Goal: Transaction & Acquisition: Purchase product/service

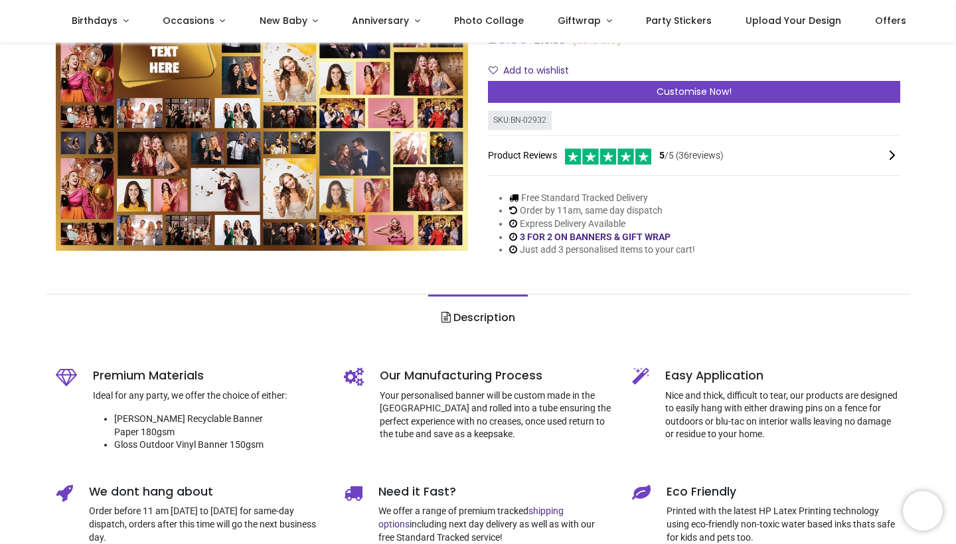
scroll to position [154, 0]
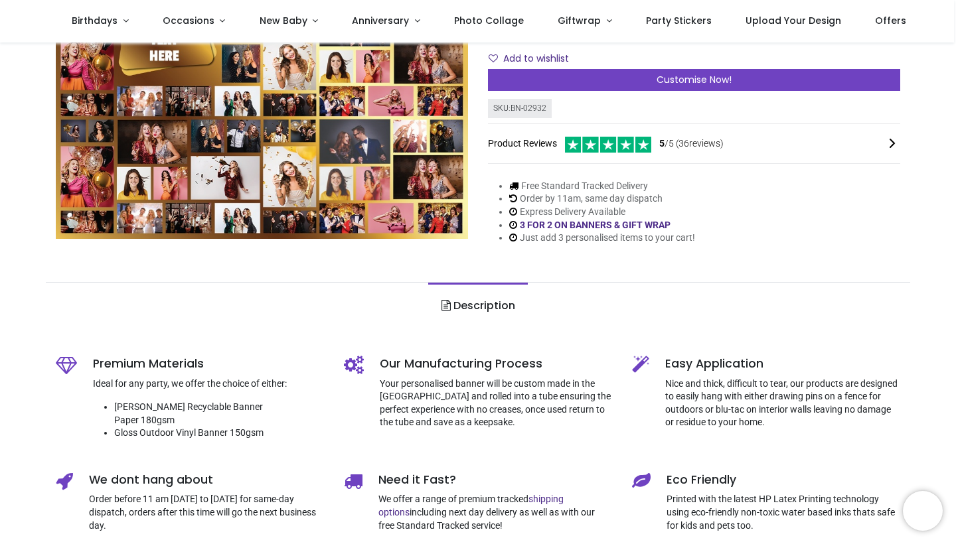
click at [695, 190] on li "Free Standard Tracked Delivery" at bounding box center [602, 186] width 186 height 13
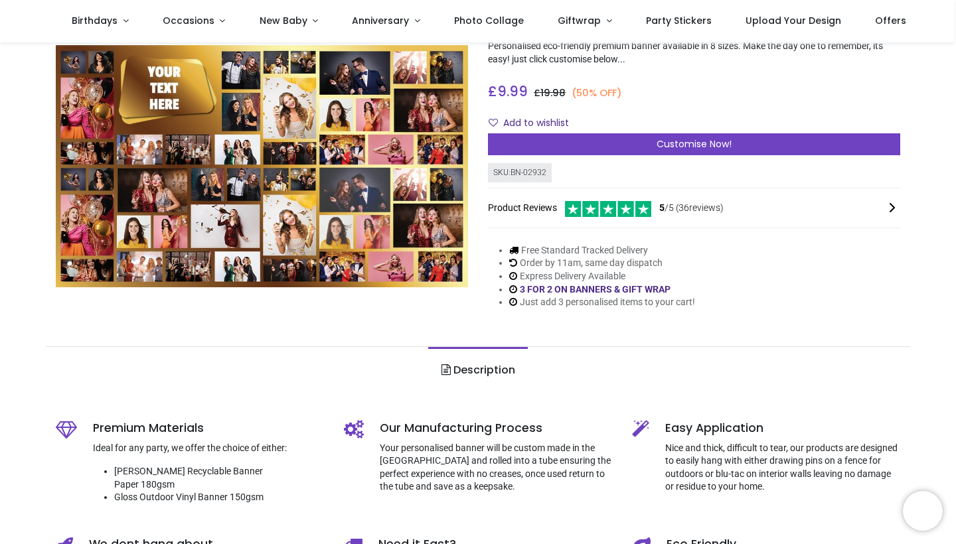
scroll to position [100, 0]
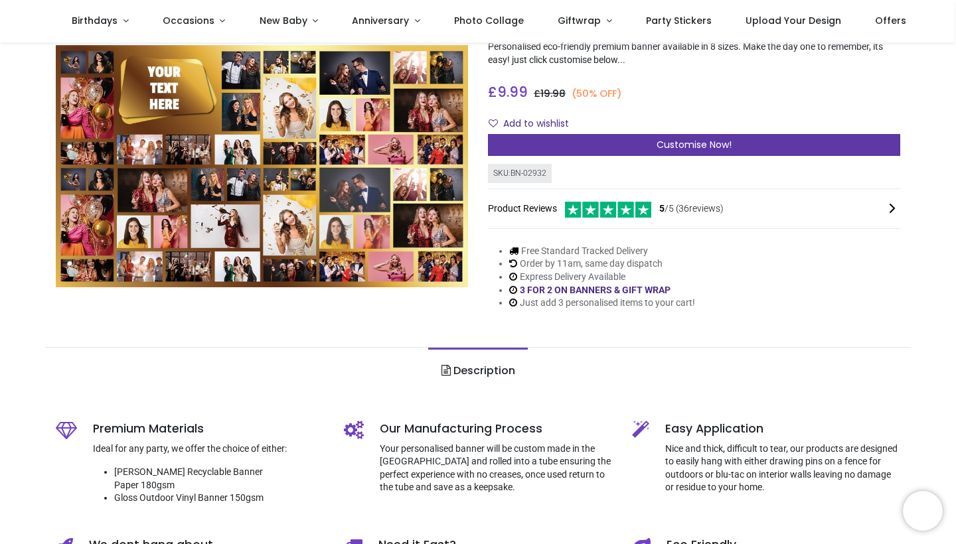
click at [682, 140] on span "Customise Now!" at bounding box center [693, 144] width 75 height 13
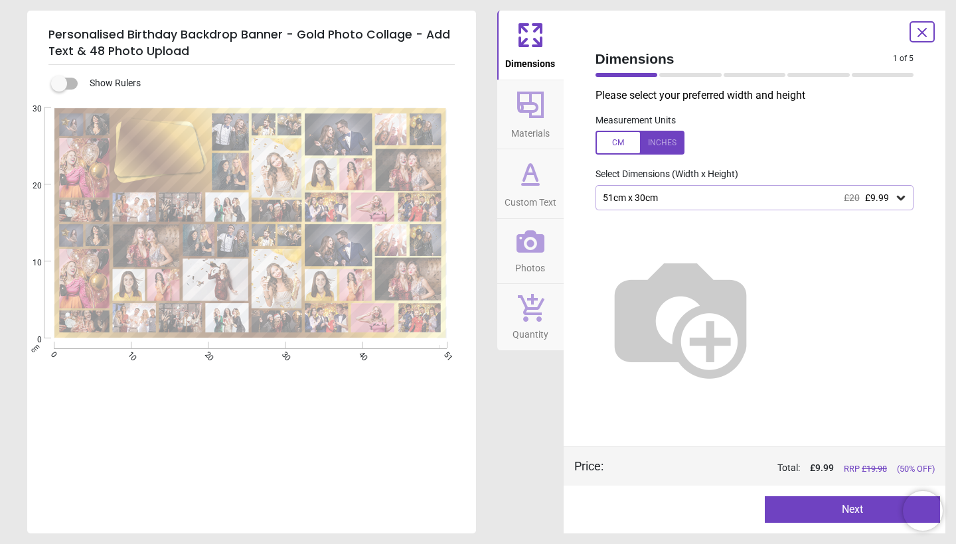
click at [547, 257] on button "Photos" at bounding box center [530, 251] width 66 height 65
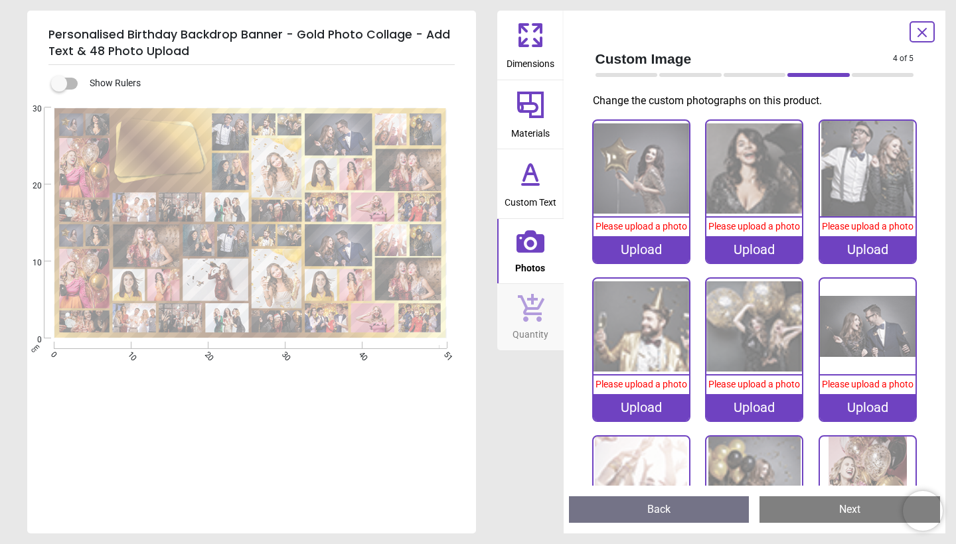
click at [923, 36] on icon at bounding box center [922, 33] width 16 height 16
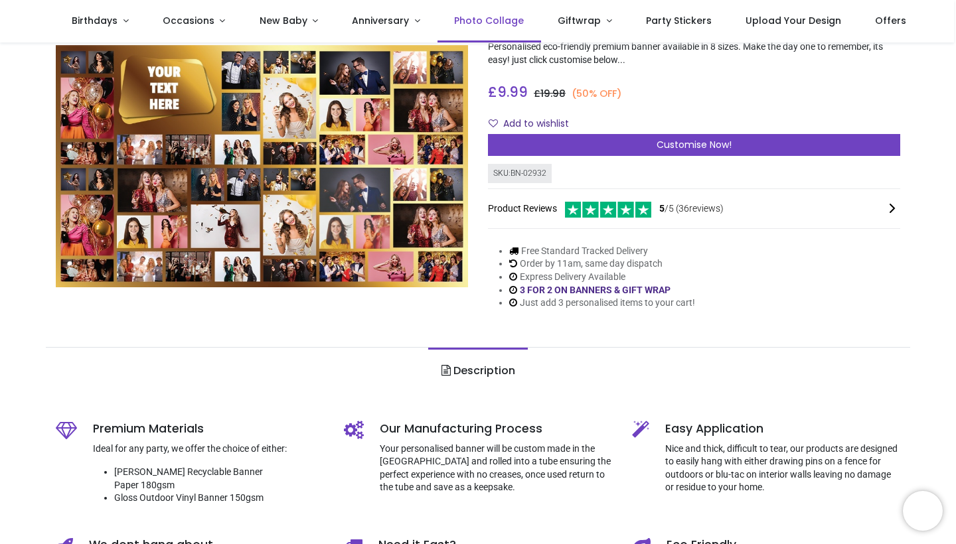
click at [473, 18] on span "Photo Collage" at bounding box center [489, 20] width 70 height 13
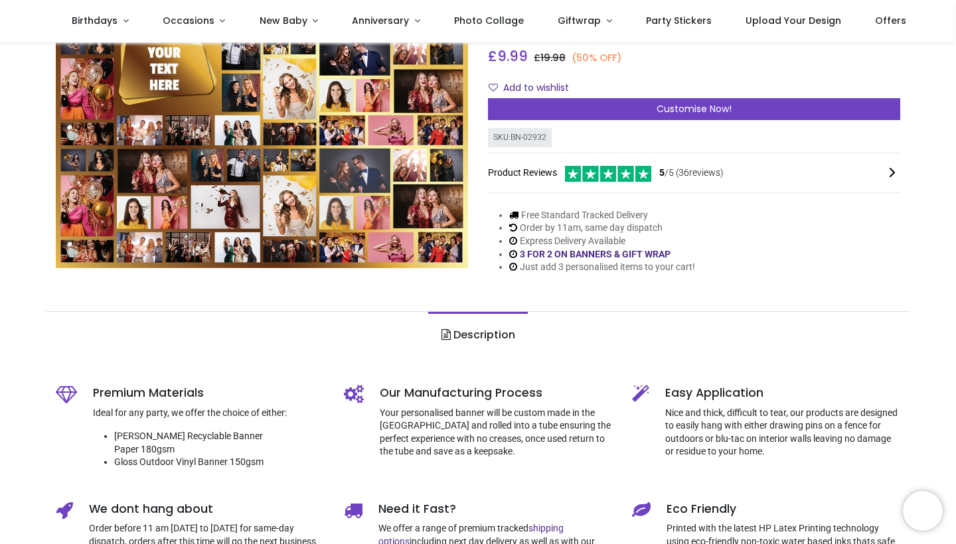
scroll to position [137, 0]
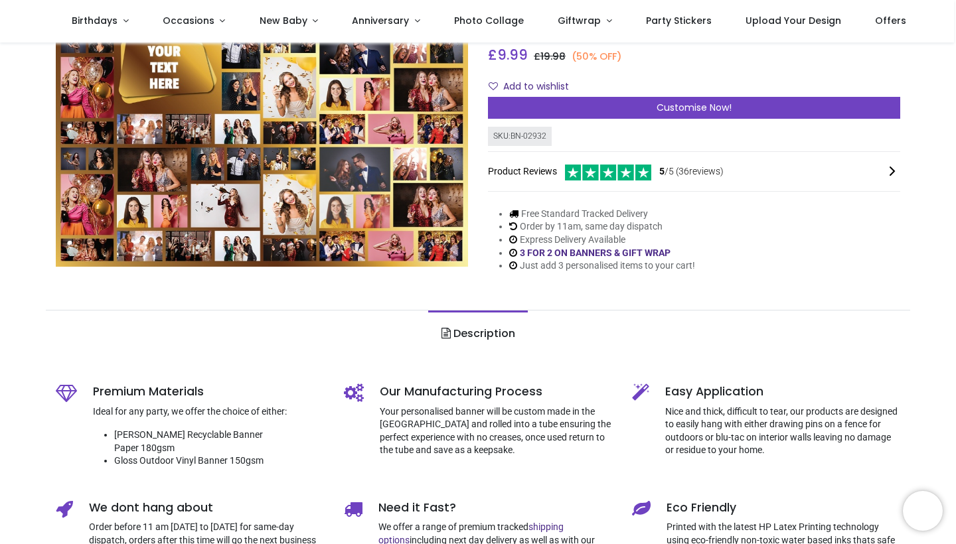
click at [470, 326] on link "Description" at bounding box center [477, 334] width 99 height 46
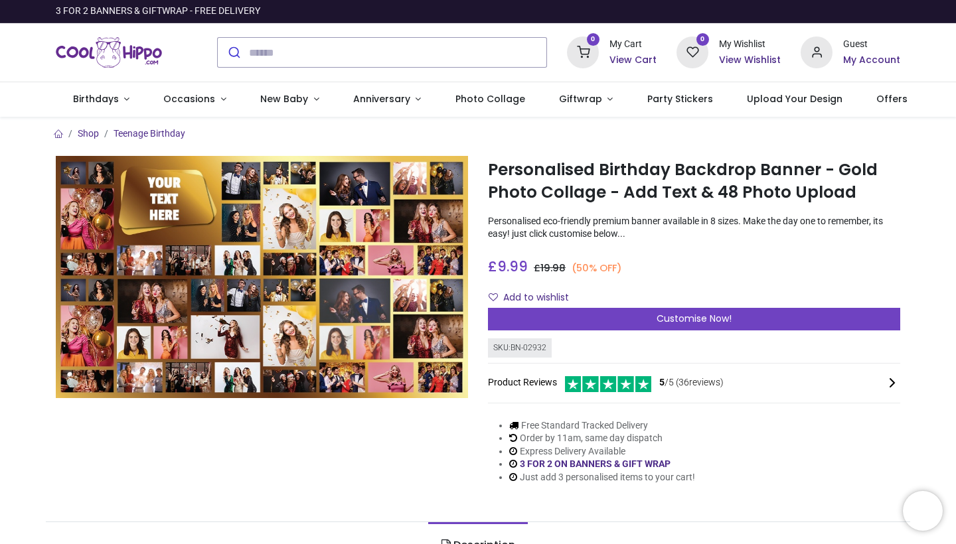
scroll to position [0, 0]
click at [89, 102] on span "Birthdays" at bounding box center [96, 98] width 46 height 13
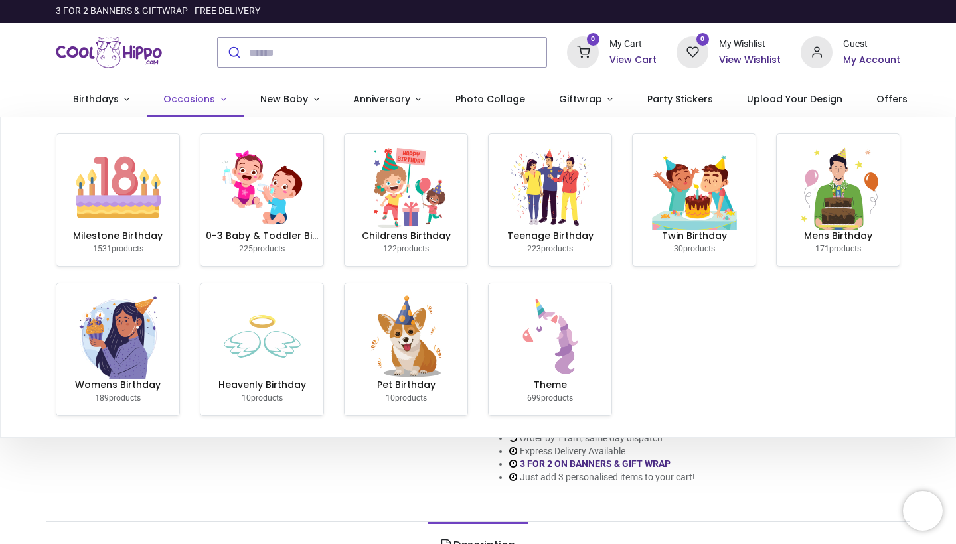
click at [211, 108] on link "Occasions" at bounding box center [195, 99] width 97 height 35
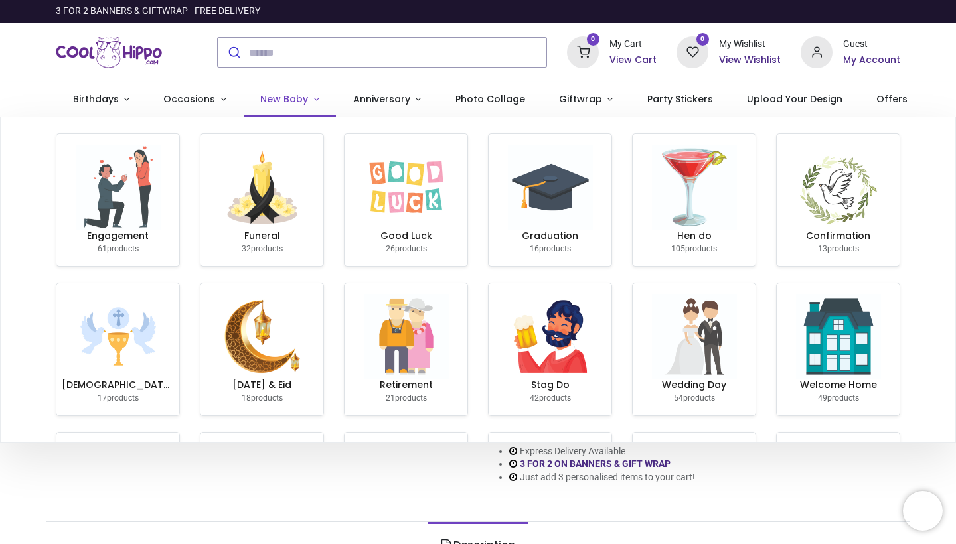
click at [270, 98] on span "New Baby" at bounding box center [284, 98] width 48 height 13
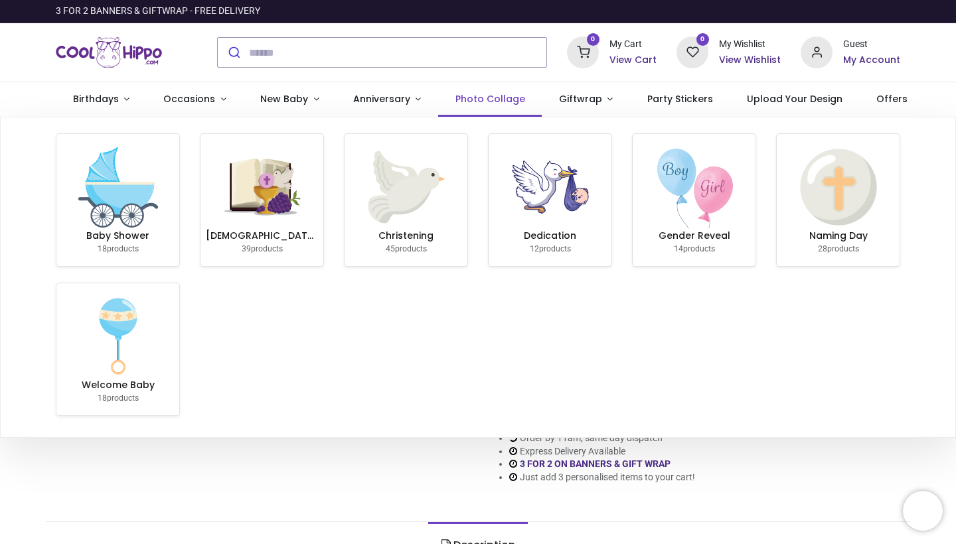
click at [497, 94] on span "Photo Collage" at bounding box center [490, 98] width 70 height 13
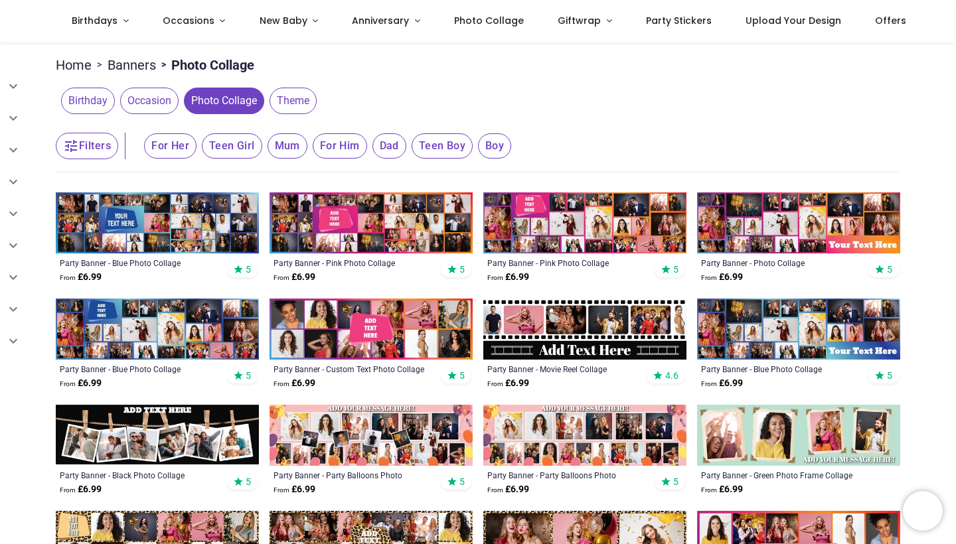
scroll to position [150, 0]
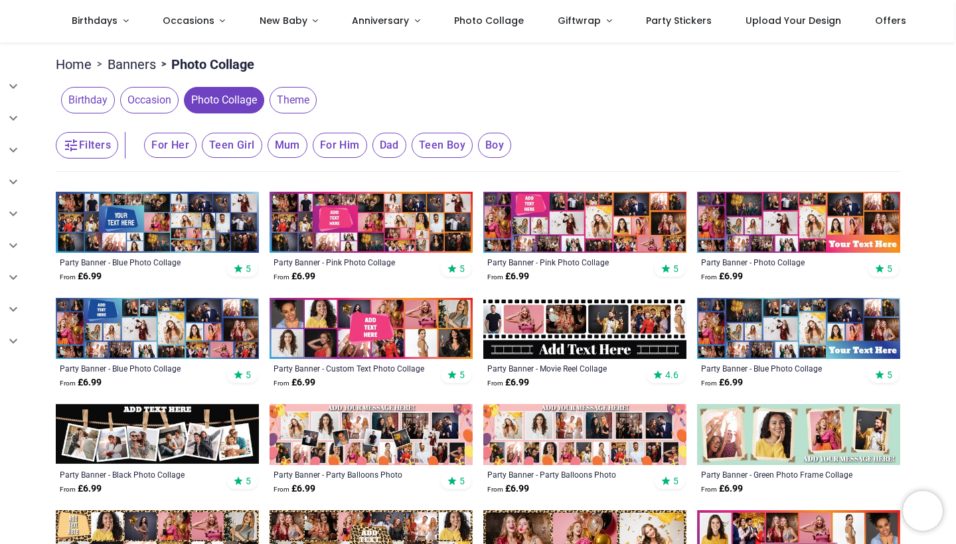
click at [76, 102] on span "Birthday" at bounding box center [88, 100] width 54 height 27
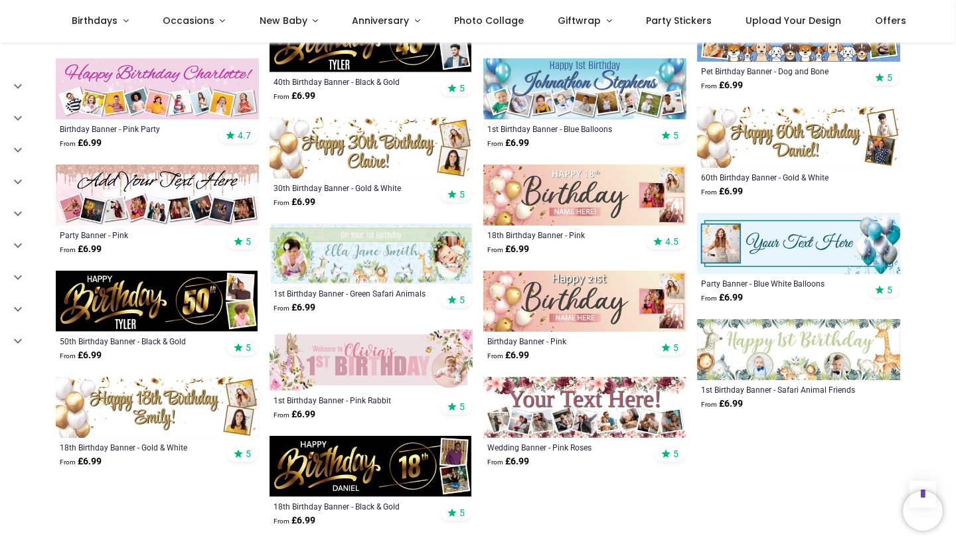
scroll to position [1409, 0]
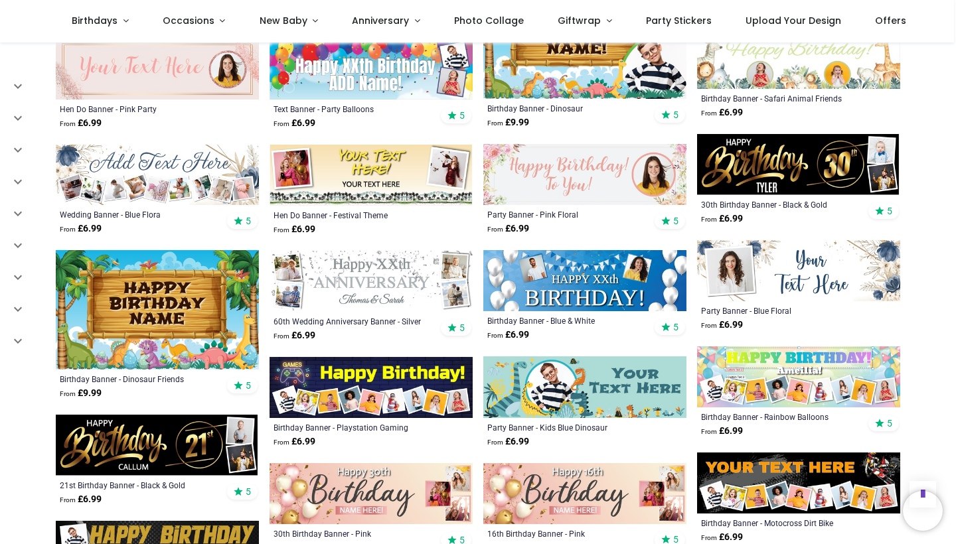
scroll to position [2227, 0]
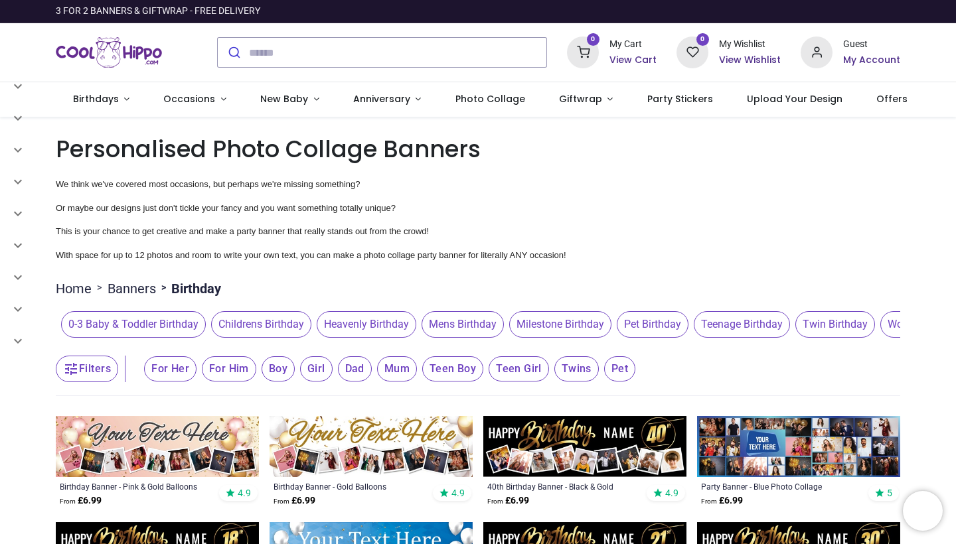
click at [509, 335] on span "Milestone Birthday" at bounding box center [560, 324] width 102 height 27
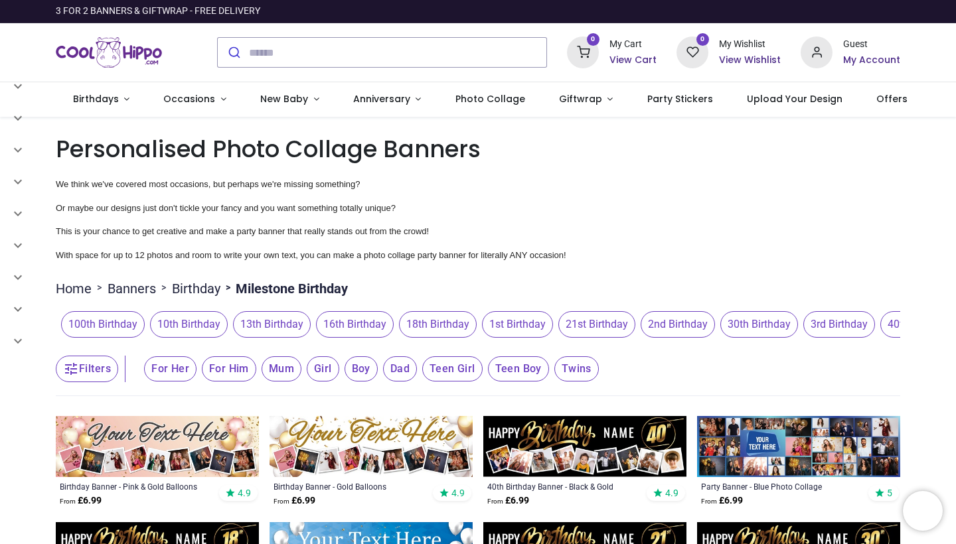
click at [316, 330] on span "16th Birthday" at bounding box center [355, 324] width 78 height 27
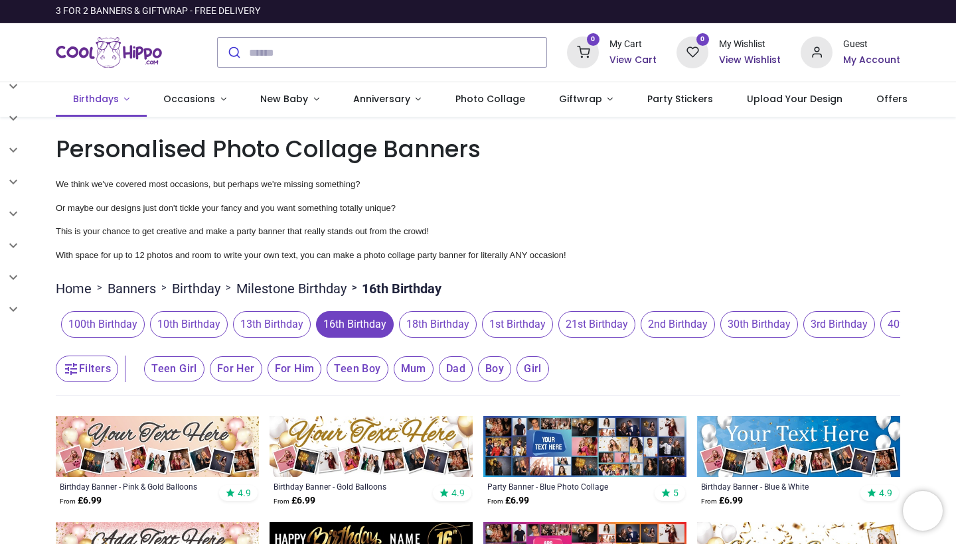
click at [102, 101] on span "Birthdays" at bounding box center [96, 98] width 46 height 13
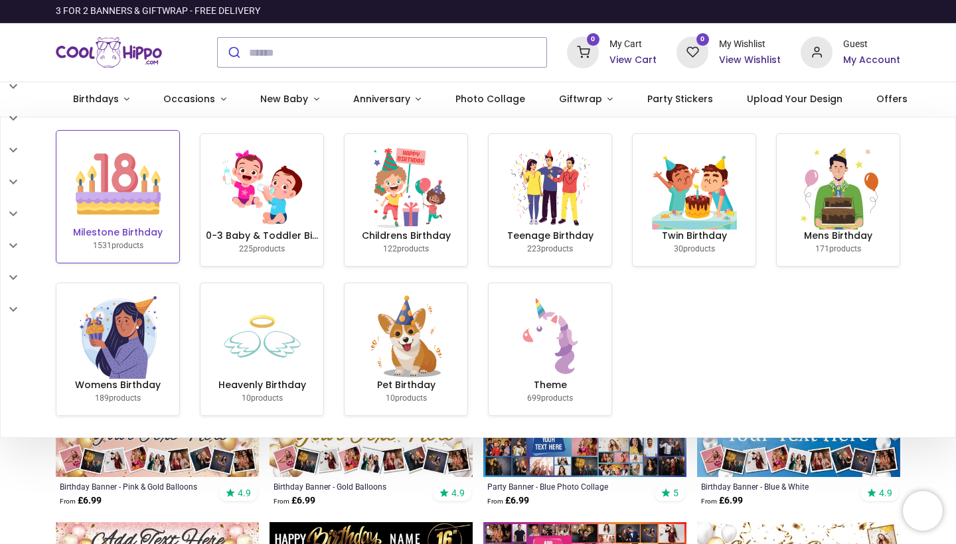
click at [123, 190] on img at bounding box center [118, 183] width 85 height 85
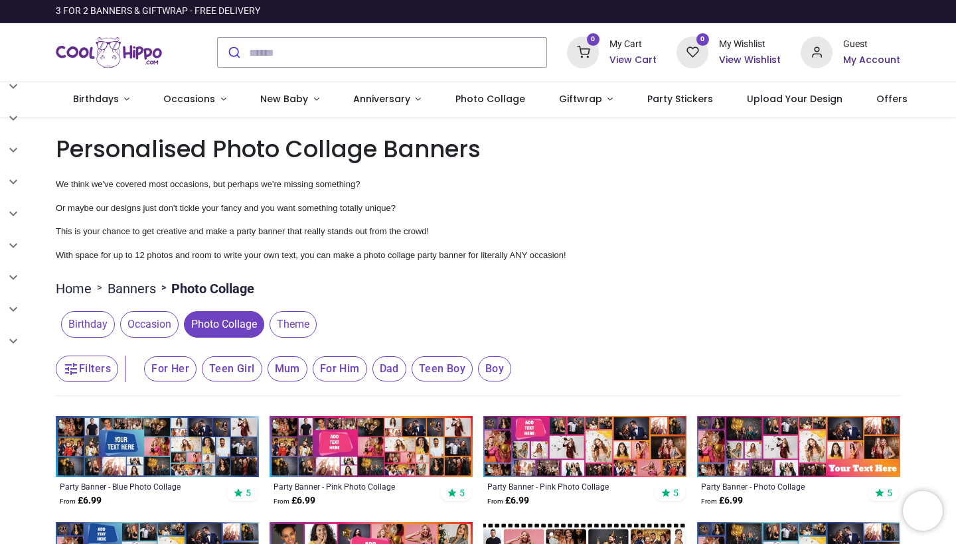
click at [79, 324] on span "Birthday" at bounding box center [88, 324] width 54 height 27
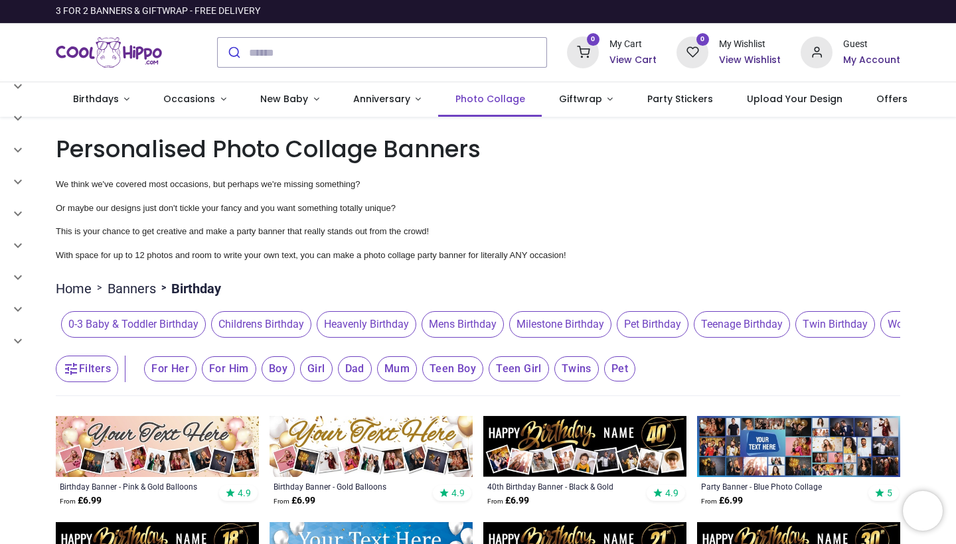
click at [484, 98] on span "Photo Collage" at bounding box center [490, 98] width 70 height 13
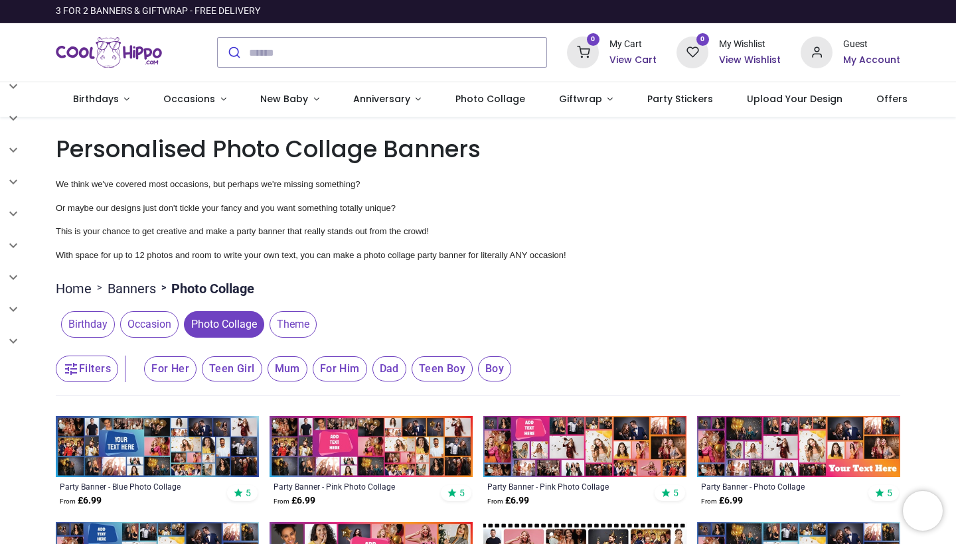
click at [299, 324] on span "Theme" at bounding box center [292, 324] width 47 height 27
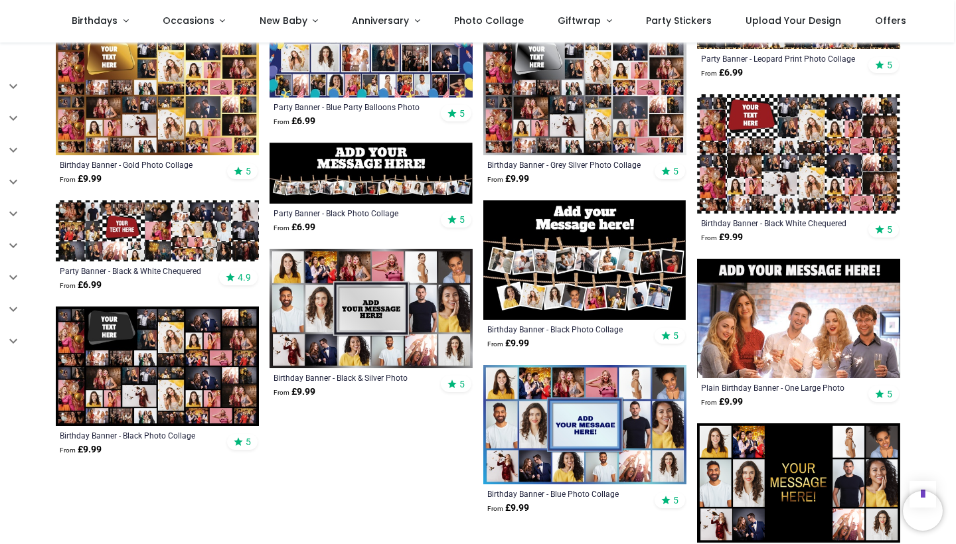
scroll to position [873, 0]
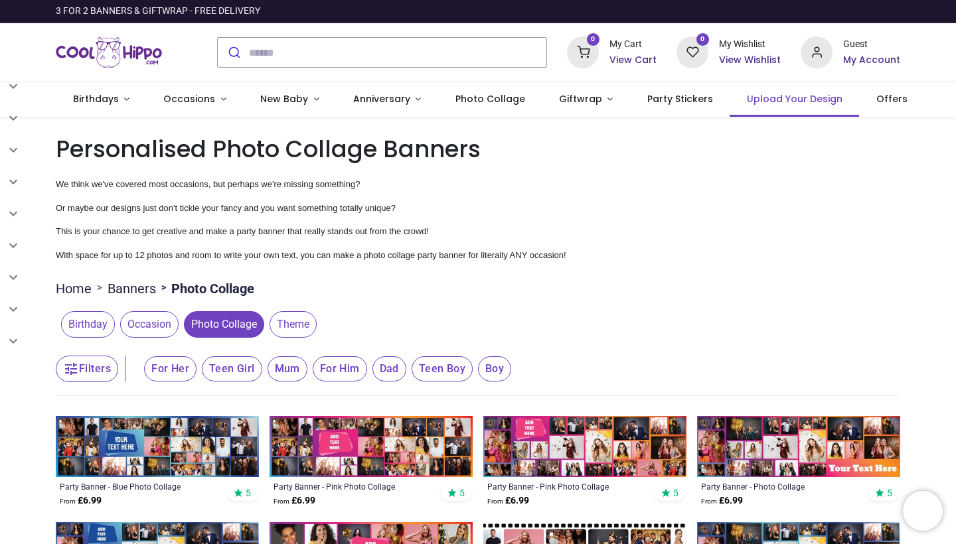
click at [771, 90] on link "Upload Your Design" at bounding box center [793, 99] width 129 height 35
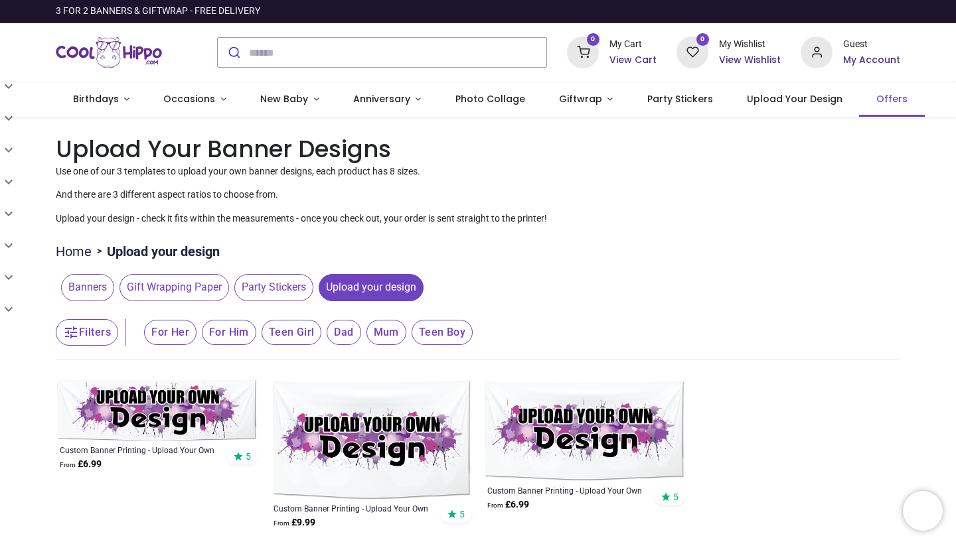
click at [876, 100] on span "Offers" at bounding box center [891, 98] width 31 height 13
